Goal: Task Accomplishment & Management: Manage account settings

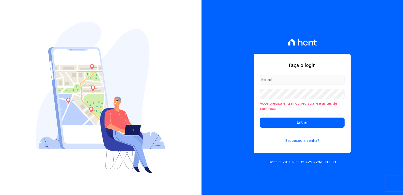
type input "administrativo3@fontanive.com.br"
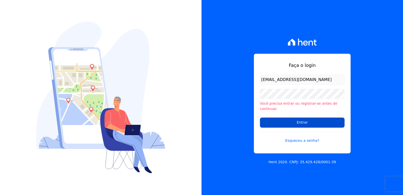
click at [270, 123] on input "Entrar" at bounding box center [302, 122] width 85 height 10
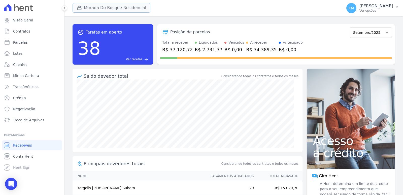
click at [112, 10] on button "Morada Do Bosque Residencial" at bounding box center [112, 8] width 78 height 10
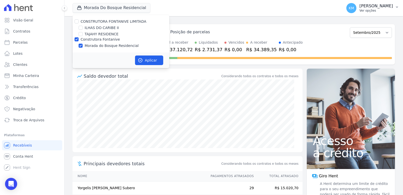
click at [360, 9] on p "Ver opções" at bounding box center [377, 11] width 34 height 4
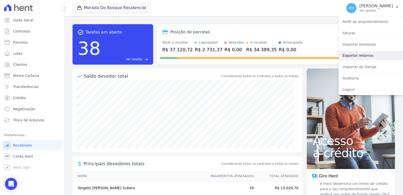
click at [358, 55] on link "Exportar retornos" at bounding box center [371, 55] width 65 height 9
click at [355, 54] on link "Exportar retornos" at bounding box center [371, 55] width 65 height 9
click at [355, 55] on link "Exportar retornos" at bounding box center [371, 55] width 65 height 9
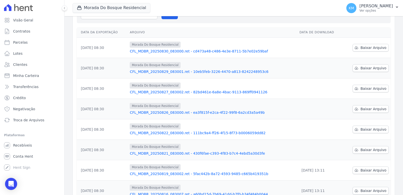
scroll to position [50, 0]
click at [372, 148] on span "Baixar Arquivo" at bounding box center [374, 149] width 26 height 5
click at [362, 130] on span "Baixar Arquivo" at bounding box center [374, 129] width 26 height 5
click at [363, 110] on span "Baixar Arquivo" at bounding box center [374, 109] width 26 height 5
click at [369, 89] on span "Baixar Arquivo" at bounding box center [374, 88] width 26 height 5
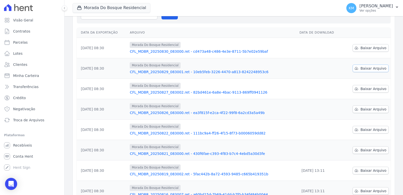
click at [368, 69] on span "Baixar Arquivo" at bounding box center [374, 68] width 26 height 5
click at [375, 45] on span "Baixar Arquivo" at bounding box center [374, 47] width 26 height 5
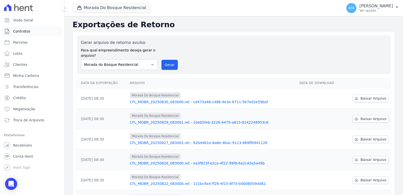
click at [15, 30] on span "Contratos" at bounding box center [21, 31] width 17 height 5
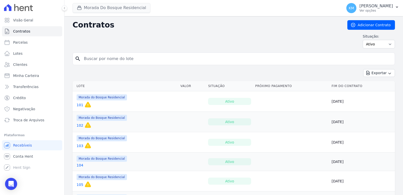
drag, startPoint x: 108, startPoint y: 13, endPoint x: 100, endPoint y: 9, distance: 8.3
click at [106, 12] on span "Morada Do Bosque Residencial" at bounding box center [112, 8] width 78 height 10
click at [99, 10] on button "Morada Do Bosque Residencial" at bounding box center [112, 8] width 78 height 10
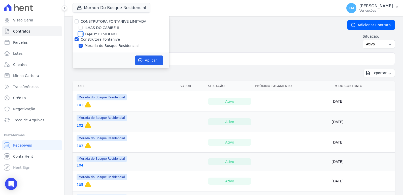
drag, startPoint x: 80, startPoint y: 34, endPoint x: 75, endPoint y: 39, distance: 7.5
click at [80, 34] on input "TAJAHY RESIDENCE" at bounding box center [81, 34] width 4 height 4
checkbox input "true"
click at [75, 39] on input "Construtora Fontanive" at bounding box center [77, 39] width 4 height 4
checkbox input "false"
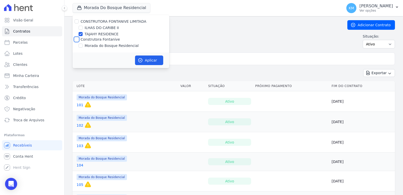
checkbox input "false"
drag, startPoint x: 137, startPoint y: 62, endPoint x: 153, endPoint y: 60, distance: 16.2
click at [140, 60] on button "Aplicar" at bounding box center [149, 60] width 28 height 10
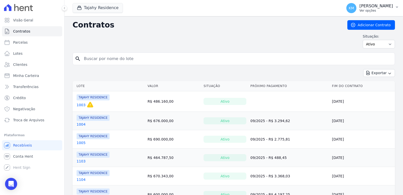
click at [360, 11] on p "Ver opções" at bounding box center [377, 11] width 34 height 4
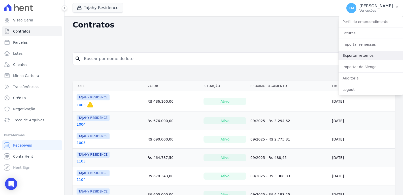
click at [354, 56] on link "Exportar retornos" at bounding box center [371, 55] width 65 height 9
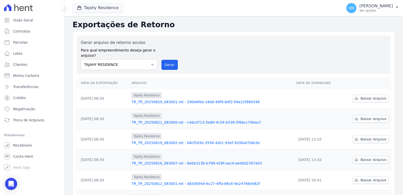
scroll to position [50, 0]
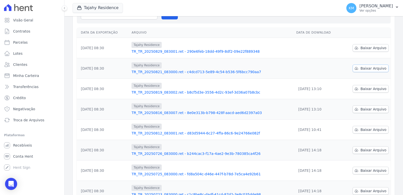
click at [372, 67] on span "Baixar Arquivo" at bounding box center [374, 68] width 26 height 5
click at [364, 46] on span "Baixar Arquivo" at bounding box center [374, 47] width 26 height 5
click at [393, 32] on div "Data da Exportação Arquivo Data de Download 29/08/2025, 08:30 Tajahy Residence …" at bounding box center [234, 134] width 330 height 219
click at [250, 30] on th "Arquivo" at bounding box center [212, 32] width 165 height 10
click at [24, 144] on span "Recebíveis" at bounding box center [22, 145] width 19 height 5
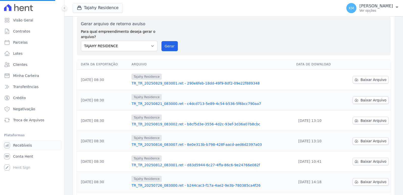
scroll to position [0, 0]
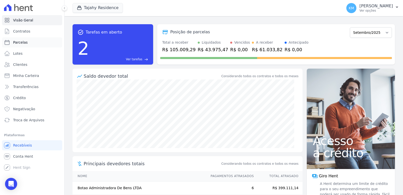
click at [28, 42] on link "Parcelas" at bounding box center [32, 42] width 60 height 10
select select
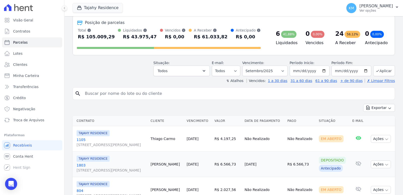
scroll to position [50, 0]
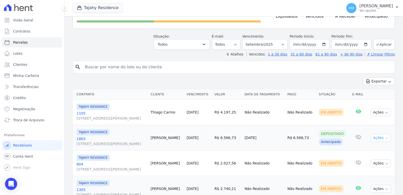
click at [380, 139] on button "Ações" at bounding box center [381, 138] width 20 height 8
click at [362, 151] on link "Ver boleto" at bounding box center [379, 149] width 48 height 9
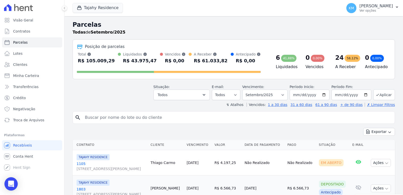
drag, startPoint x: 14, startPoint y: 177, endPoint x: 15, endPoint y: 182, distance: 5.3
click at [14, 179] on body "Visão Geral Contratos Parcelas Lotes Clientes Minha Carteira Transferências Cré…" at bounding box center [201, 97] width 403 height 195
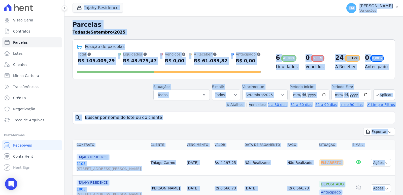
click at [125, 102] on div "↯ Atalhos Vencidos: 1 a 30 dias 31 a 60 dias 61 a 90 dias + de 90 dias ✗ Limpar…" at bounding box center [234, 104] width 323 height 5
click at [192, 24] on h2 "Parcelas" at bounding box center [234, 24] width 323 height 9
click at [326, 23] on h2 "Parcelas" at bounding box center [234, 24] width 323 height 9
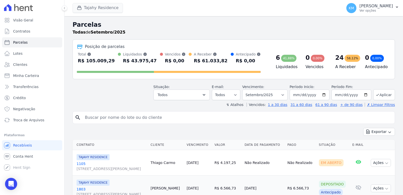
drag, startPoint x: 96, startPoint y: 13, endPoint x: 89, endPoint y: 5, distance: 11.4
click at [95, 10] on div "Tajahy Residence CONSTRUTORA FONTANIVE LIMITADA ILHAS DO CARIBE II TAJAHY RESID…" at bounding box center [207, 8] width 268 height 17
click at [89, 5] on button "Tajahy Residence" at bounding box center [98, 8] width 50 height 10
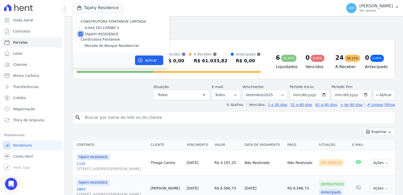
click at [82, 34] on input "TAJAHY RESIDENCE" at bounding box center [81, 34] width 4 height 4
checkbox input "false"
click at [81, 29] on input "ILHAS DO CARIBE II" at bounding box center [81, 28] width 4 height 4
checkbox input "true"
drag, startPoint x: 160, startPoint y: 70, endPoint x: 156, endPoint y: 64, distance: 6.8
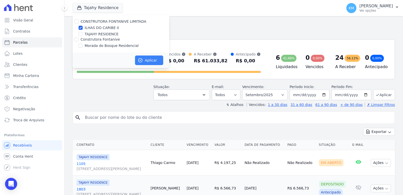
click at [158, 66] on div "Tajahy Residence CONSTRUTORA FONTANIVE LIMITADA ILHAS DO CARIBE II TAJAHY RESID…" at bounding box center [234, 97] width 339 height 195
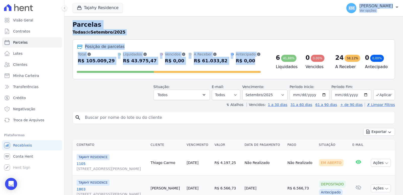
click at [153, 58] on div "Total Soma das parcelas pagas, vencidas, em aberto e agendadas. Não considera p…" at bounding box center [169, 58] width 184 height 13
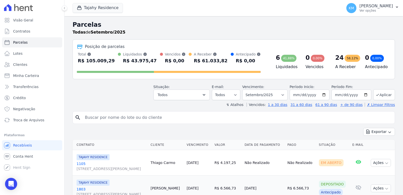
drag, startPoint x: 122, startPoint y: 15, endPoint x: 118, endPoint y: 15, distance: 4.3
click at [118, 15] on div "Tajahy Residence CONSTRUTORA FONTANIVE LIMITADA ILHAS DO CARIBE II TAJAHY RESID…" at bounding box center [207, 8] width 268 height 17
click at [83, 8] on div "button" at bounding box center [80, 7] width 7 height 5
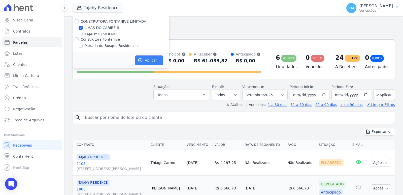
click at [155, 62] on button "Aplicar" at bounding box center [149, 60] width 28 height 10
select select
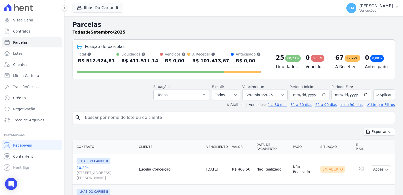
click at [209, 28] on h2 "Parcelas" at bounding box center [234, 24] width 323 height 9
click at [360, 4] on p "[PERSON_NAME]" at bounding box center [377, 6] width 34 height 5
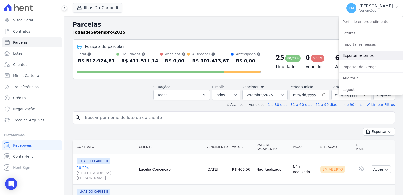
click at [354, 57] on link "Exportar retornos" at bounding box center [371, 55] width 65 height 9
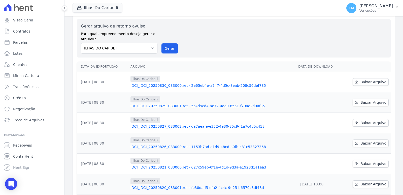
scroll to position [25, 0]
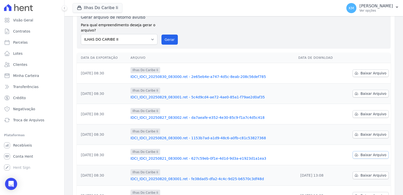
click at [370, 154] on span "Baixar Arquivo" at bounding box center [374, 154] width 26 height 5
click at [362, 136] on span "Baixar Arquivo" at bounding box center [374, 134] width 26 height 5
click at [364, 111] on link "Baixar Arquivo" at bounding box center [371, 114] width 36 height 8
click at [365, 93] on span "Baixar Arquivo" at bounding box center [374, 93] width 26 height 5
click at [368, 74] on span "Baixar Arquivo" at bounding box center [374, 73] width 26 height 5
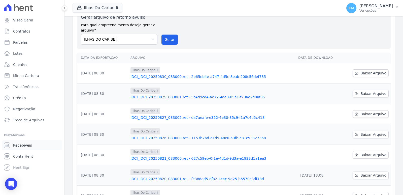
click at [25, 148] on link "Recebíveis" at bounding box center [32, 145] width 60 height 10
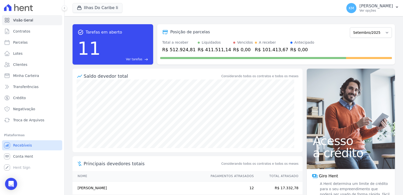
click at [23, 146] on span "Recebíveis" at bounding box center [22, 145] width 19 height 5
click at [22, 155] on span "Conta Hent" at bounding box center [23, 156] width 20 height 5
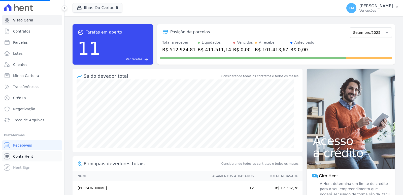
click at [28, 157] on span "Conta Hent" at bounding box center [23, 156] width 20 height 5
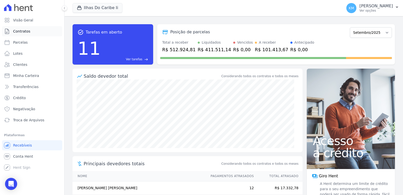
click at [31, 30] on link "Contratos" at bounding box center [32, 31] width 60 height 10
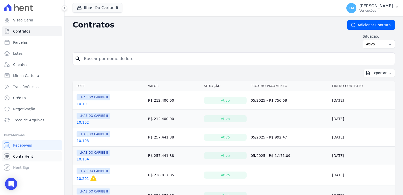
click at [17, 157] on span "Conta Hent" at bounding box center [23, 156] width 20 height 5
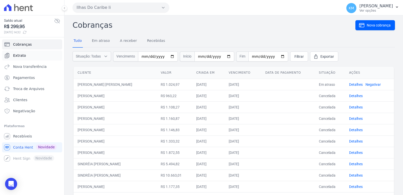
click at [19, 55] on span "Extrato" at bounding box center [19, 55] width 13 height 5
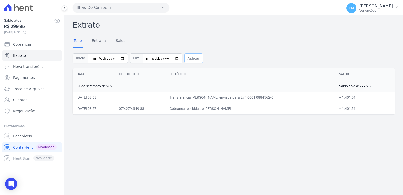
click at [190, 57] on button "Aplicar" at bounding box center [194, 58] width 19 height 10
click at [93, 57] on input "[DATE]" at bounding box center [108, 58] width 40 height 10
type input "[DATE]"
type input "2025-08-01"
click at [146, 57] on input "[DATE]" at bounding box center [163, 58] width 40 height 10
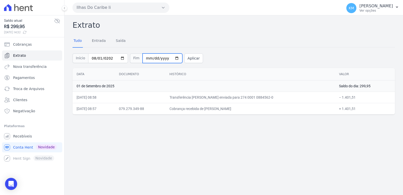
type input "[DATE]"
type input "2025-01-30"
click at [147, 58] on input "date" at bounding box center [163, 58] width 40 height 10
type input "20254-08-30"
type input "2025-08-30"
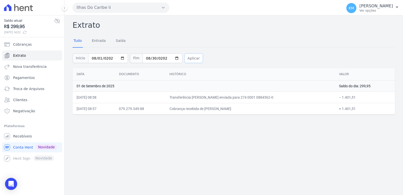
click at [186, 61] on button "Aplicar" at bounding box center [194, 58] width 19 height 10
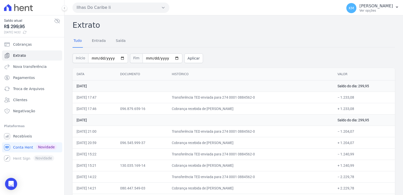
click at [24, 4] on div at bounding box center [32, 7] width 60 height 15
click at [25, 9] on icon at bounding box center [27, 8] width 5 height 5
click at [23, 44] on span "Cobranças" at bounding box center [22, 44] width 19 height 5
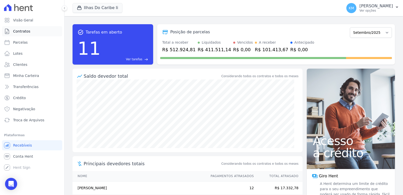
click at [28, 31] on span "Contratos" at bounding box center [21, 31] width 17 height 5
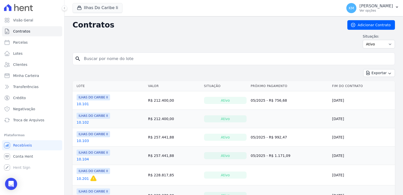
click at [95, 61] on input "search" at bounding box center [237, 59] width 312 height 10
click at [91, 9] on button "Ilhas Do Caribe Ii" at bounding box center [98, 8] width 50 height 10
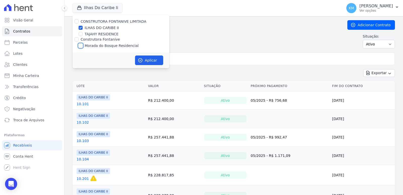
click at [80, 45] on input "Morada do Bosque Residencial" at bounding box center [81, 46] width 4 height 4
checkbox input "true"
click at [80, 27] on input "ILHAS DO CARIBE II" at bounding box center [81, 28] width 4 height 4
checkbox input "false"
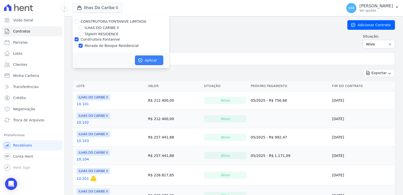
click at [154, 60] on button "Aplicar" at bounding box center [149, 60] width 28 height 10
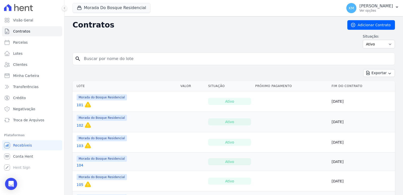
click at [104, 64] on form "search" at bounding box center [234, 60] width 323 height 17
click at [84, 59] on input "search" at bounding box center [237, 59] width 312 height 10
type input "40"
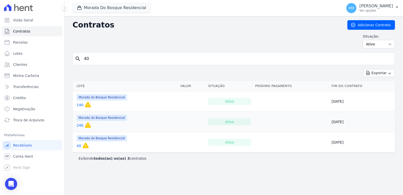
click at [80, 147] on link "40" at bounding box center [79, 145] width 5 height 5
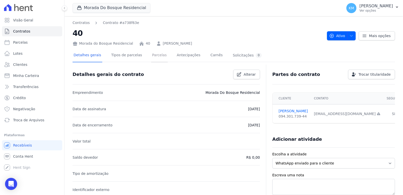
click at [157, 54] on link "Parcelas" at bounding box center [159, 55] width 17 height 13
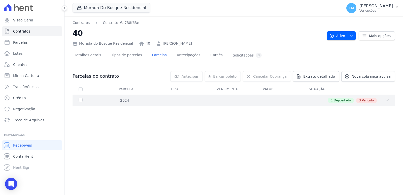
click at [265, 101] on div "1 Depositado 3 Vencido" at bounding box center [249, 101] width 281 height 6
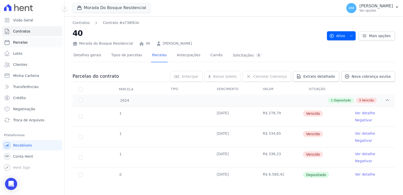
click at [14, 43] on span "Parcelas" at bounding box center [20, 42] width 15 height 5
select select
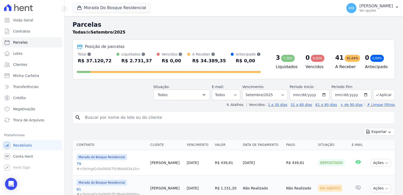
drag, startPoint x: 130, startPoint y: 121, endPoint x: 124, endPoint y: 121, distance: 5.3
click at [127, 121] on input "search" at bounding box center [237, 117] width 311 height 10
click at [124, 121] on input "search" at bounding box center [237, 117] width 311 height 10
click at [124, 120] on input "search" at bounding box center [237, 117] width 311 height 10
paste input "ADESEWA KISSY ODARA DUARTE DA"
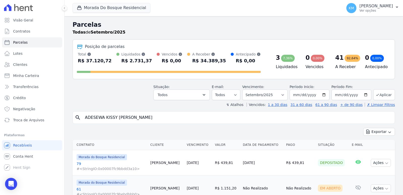
type input "ADESEWA KISSY ODARA DUARTE"
click at [167, 118] on input "ADESEWA KISSY ODARA DUARTE" at bounding box center [237, 117] width 311 height 10
select select
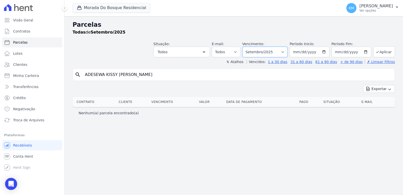
click at [263, 50] on select "Filtrar por período ──────── Todos os meses Janeiro/2024 Fevereiro/2024 Março/2…" at bounding box center [264, 52] width 45 height 11
select select "08/2024"
click at [250, 47] on select "Filtrar por período ──────── Todos os meses Janeiro/2024 Fevereiro/2024 Março/2…" at bounding box center [264, 52] width 45 height 11
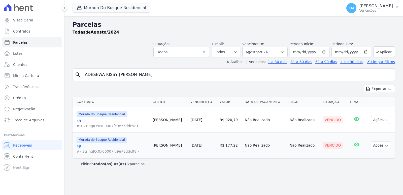
select select
click at [307, 55] on input "2024-08-01" at bounding box center [310, 52] width 40 height 11
drag, startPoint x: 251, startPoint y: 54, endPoint x: 257, endPoint y: 54, distance: 5.8
click at [251, 54] on select "Filtrar por período ──────── Todos os meses Janeiro/2024 Fevereiro/2024 Março/2…" at bounding box center [264, 52] width 45 height 11
select select "07/2024"
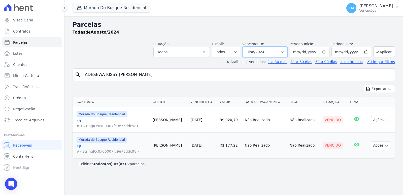
click at [250, 47] on select "Filtrar por período ──────── Todos os meses Janeiro/2024 Fevereiro/2024 Março/2…" at bounding box center [264, 52] width 45 height 11
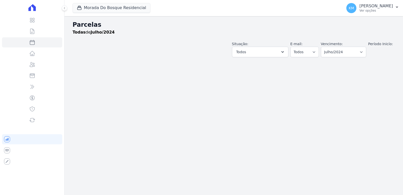
select select
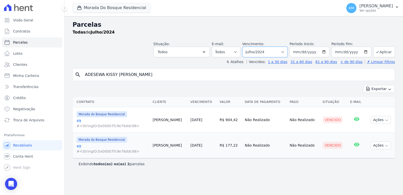
click at [286, 49] on select "Filtrar por período ──────── Todos os meses Janeiro/2024 Fevereiro/2024 Março/2…" at bounding box center [264, 52] width 45 height 11
select select "06/2024"
click at [250, 47] on select "Filtrar por período ──────── Todos os meses Janeiro/2024 Fevereiro/2024 Março/2…" at bounding box center [264, 52] width 45 height 11
select select
click at [84, 6] on div "button" at bounding box center [80, 7] width 7 height 5
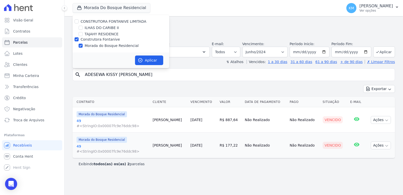
click at [78, 37] on div "TAJAHY RESIDENCE" at bounding box center [121, 34] width 97 height 5
click at [80, 34] on input "TAJAHY RESIDENCE" at bounding box center [81, 34] width 4 height 4
checkbox input "true"
click at [77, 39] on input "Construtora Fontanive" at bounding box center [77, 39] width 4 height 4
checkbox input "false"
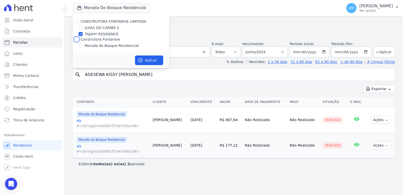
checkbox input "false"
drag, startPoint x: 138, startPoint y: 53, endPoint x: 150, endPoint y: 61, distance: 14.3
click at [139, 55] on div "Aplicar" at bounding box center [121, 60] width 97 height 16
click at [150, 61] on button "Aplicar" at bounding box center [149, 60] width 28 height 10
select select
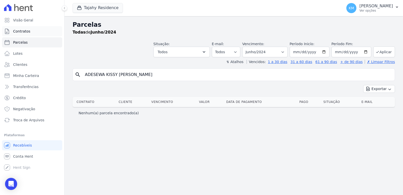
click at [23, 33] on span "Contratos" at bounding box center [21, 31] width 17 height 5
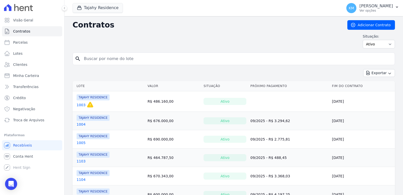
click at [96, 58] on input "search" at bounding box center [237, 59] width 312 height 10
type input "1803"
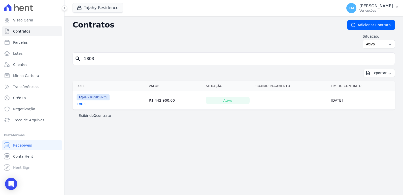
click at [99, 59] on input "1803" at bounding box center [237, 59] width 312 height 10
click at [84, 104] on link "1803" at bounding box center [81, 103] width 9 height 5
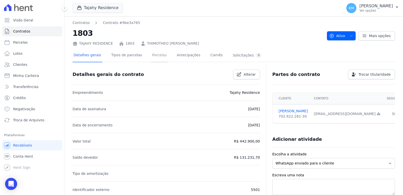
click at [151, 54] on link "Parcelas" at bounding box center [159, 55] width 17 height 13
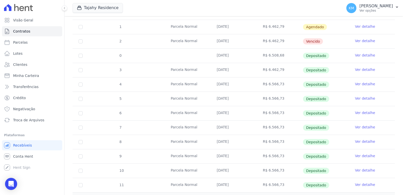
scroll to position [137, 0]
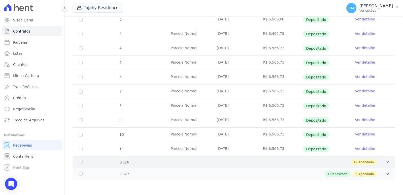
click at [308, 159] on div "2026 12 Agendado" at bounding box center [234, 162] width 323 height 12
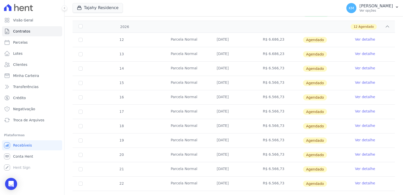
scroll to position [309, 0]
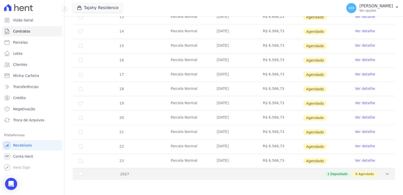
click at [385, 174] on icon at bounding box center [387, 173] width 5 height 5
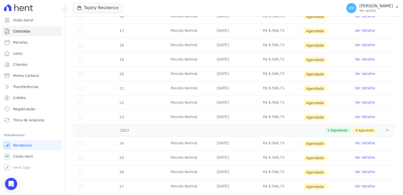
scroll to position [410, 0]
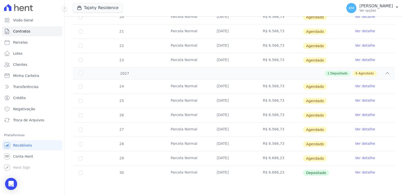
click at [357, 156] on link "Ver detalhe" at bounding box center [365, 157] width 20 height 5
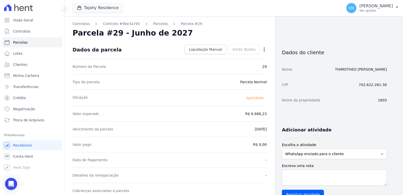
click at [364, 158] on select "WhatsApp enviado para o cliente Adicionar um comentário Ligação feita para o cl…" at bounding box center [334, 153] width 105 height 11
click at [234, 117] on div "Valor esperado R$ 6.686,23" at bounding box center [170, 113] width 194 height 15
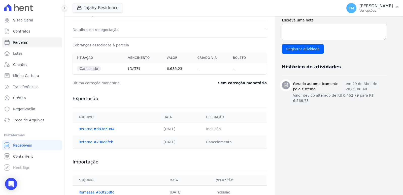
scroll to position [164, 0]
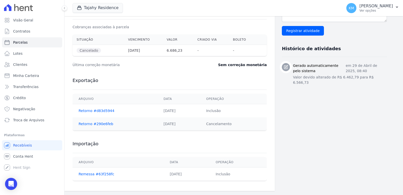
click at [122, 51] on tr "Cancelado 10/06/2027 6.686,23 - -" at bounding box center [170, 50] width 194 height 11
drag, startPoint x: 80, startPoint y: 54, endPoint x: 95, endPoint y: 51, distance: 14.7
click at [81, 54] on th "Cancelado" at bounding box center [98, 50] width 51 height 11
click at [117, 52] on th "Cancelado" at bounding box center [98, 50] width 51 height 11
drag, startPoint x: 147, startPoint y: 51, endPoint x: 155, endPoint y: 51, distance: 8.3
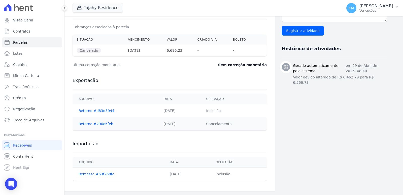
click at [155, 51] on th "10/06/2027" at bounding box center [143, 50] width 39 height 11
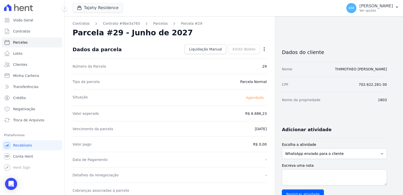
scroll to position [0, 0]
click at [302, 158] on select "WhatsApp enviado para o cliente Adicionar um comentário Ligação feita para o cl…" at bounding box center [334, 153] width 105 height 11
click at [263, 48] on icon "button" at bounding box center [264, 49] width 5 height 5
click at [238, 65] on link "Antecipar" at bounding box center [243, 65] width 44 height 9
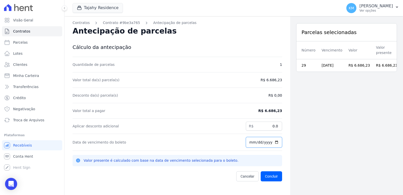
click at [246, 142] on input "2025-09-01" at bounding box center [264, 142] width 36 height 11
type input "2025-09-10"
type input "252027-06-10"
type input "2027-06-10"
click at [309, 138] on div "Parcelas selecionadas Número Vencimento Valor Valor presente 29 10/06/2027 R$ 6…" at bounding box center [346, 113] width 113 height 195
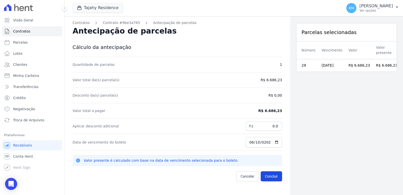
click at [266, 177] on button "Concluir" at bounding box center [271, 176] width 21 height 10
click at [313, 35] on div "Parcelas selecionadas" at bounding box center [347, 32] width 100 height 18
drag, startPoint x: 312, startPoint y: 36, endPoint x: 308, endPoint y: 31, distance: 5.9
click at [311, 34] on div "Parcelas selecionadas" at bounding box center [347, 32] width 100 height 18
click at [308, 31] on div "Parcelas selecionadas" at bounding box center [347, 32] width 100 height 18
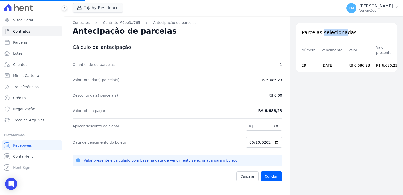
click at [308, 31] on div "Parcelas selecionadas" at bounding box center [347, 32] width 100 height 18
click at [258, 141] on input "2027-06-10" at bounding box center [264, 142] width 36 height 11
click at [254, 123] on input "0.0" at bounding box center [264, 125] width 36 height 9
drag, startPoint x: 280, startPoint y: 97, endPoint x: 274, endPoint y: 86, distance: 12.2
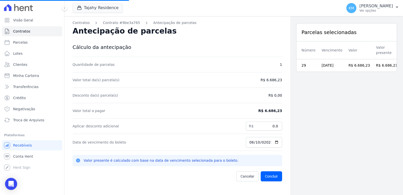
click at [279, 96] on div "Contratos Contrato #9be3a765 Antecipação de parcelas Antecipação de parcelas Cá…" at bounding box center [178, 113] width 226 height 195
click at [271, 80] on dd "R$ 6.686,23" at bounding box center [271, 79] width 21 height 5
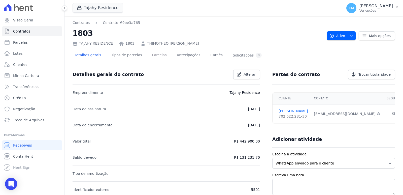
click at [154, 56] on link "Parcelas" at bounding box center [159, 55] width 17 height 13
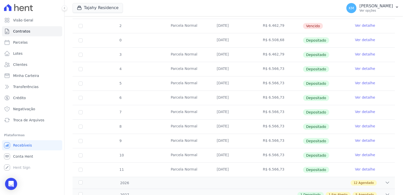
scroll to position [137, 0]
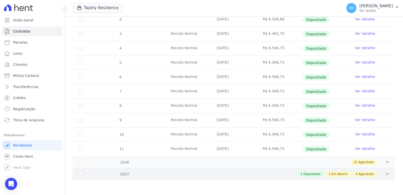
click at [359, 173] on span "Agendado" at bounding box center [366, 174] width 15 height 5
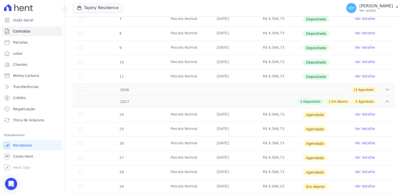
scroll to position [237, 0]
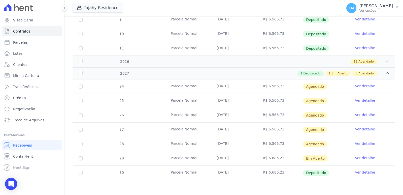
click at [362, 157] on link "Ver detalhe" at bounding box center [365, 157] width 20 height 5
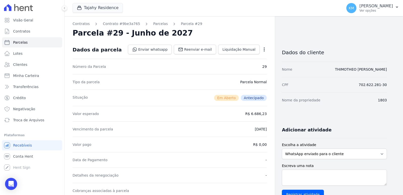
scroll to position [175, 0]
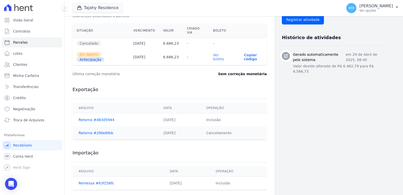
click at [224, 53] on link "Ver boleto" at bounding box center [218, 57] width 11 height 8
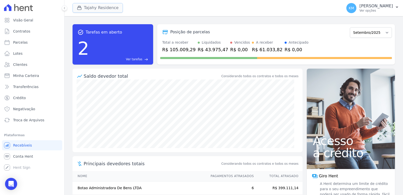
click at [104, 5] on button "Tajahy Residence" at bounding box center [98, 8] width 50 height 10
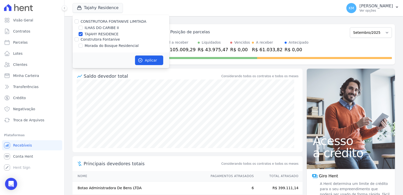
click at [83, 25] on div "ILHAS DO CARIBE II" at bounding box center [121, 27] width 97 height 5
drag, startPoint x: 81, startPoint y: 28, endPoint x: 80, endPoint y: 34, distance: 6.2
click at [81, 28] on input "ILHAS DO CARIBE II" at bounding box center [81, 28] width 4 height 4
checkbox input "true"
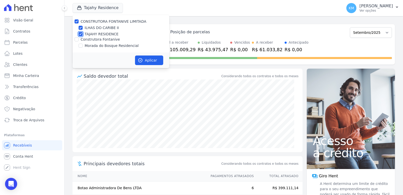
click at [80, 34] on input "TAJAHY RESIDENCE" at bounding box center [81, 34] width 4 height 4
checkbox input "false"
click at [26, 43] on link "Parcelas" at bounding box center [32, 42] width 60 height 10
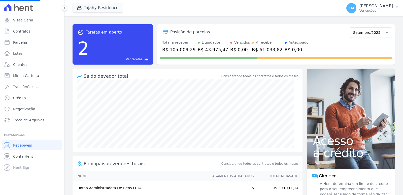
select select
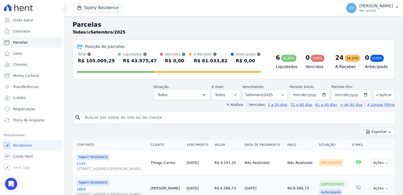
click at [105, 118] on input "search" at bounding box center [237, 117] width 311 height 10
type input "[PERSON_NAME]"
select select
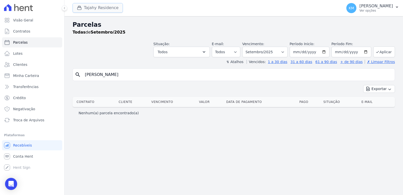
click at [100, 7] on button "Tajahy Residence" at bounding box center [98, 8] width 50 height 10
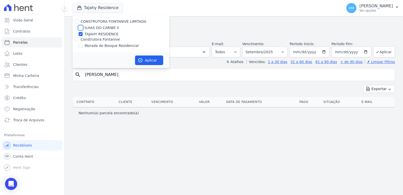
click at [81, 28] on input "ILHAS DO CARIBE II" at bounding box center [81, 28] width 4 height 4
checkbox input "true"
click at [80, 33] on input "TAJAHY RESIDENCE" at bounding box center [81, 34] width 4 height 4
checkbox input "false"
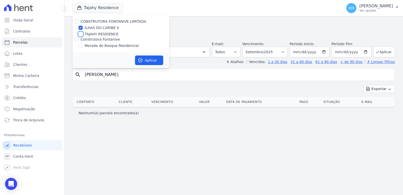
checkbox input "false"
click at [144, 61] on button "Aplicar" at bounding box center [149, 60] width 28 height 10
select select
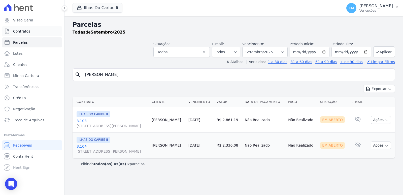
click at [21, 35] on link "Contratos" at bounding box center [32, 31] width 60 height 10
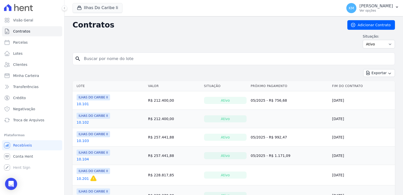
click at [111, 58] on input "search" at bounding box center [237, 59] width 312 height 10
type input "[PERSON_NAME]"
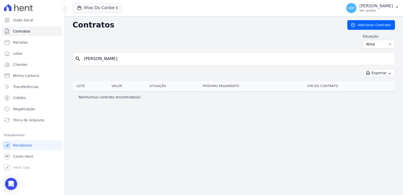
click at [110, 62] on input "[PERSON_NAME]" at bounding box center [237, 59] width 312 height 10
click at [29, 41] on link "Parcelas" at bounding box center [32, 42] width 60 height 10
select select
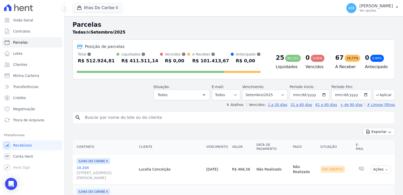
click at [106, 116] on input "search" at bounding box center [237, 117] width 311 height 10
type input "[PERSON_NAME]"
select select
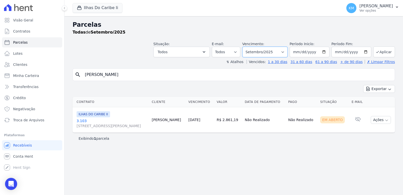
click at [270, 51] on select "Filtrar por período ──────── Todos os meses Agosto/2022 Setembro/2022 Outubro/2…" at bounding box center [264, 52] width 45 height 11
select select "08/2025"
click at [250, 47] on select "Filtrar por período ──────── Todos os meses Agosto/2022 Setembro/2022 Outubro/2…" at bounding box center [264, 52] width 45 height 11
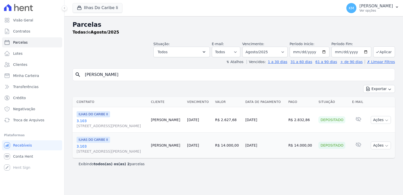
select select
